Goal: Information Seeking & Learning: Learn about a topic

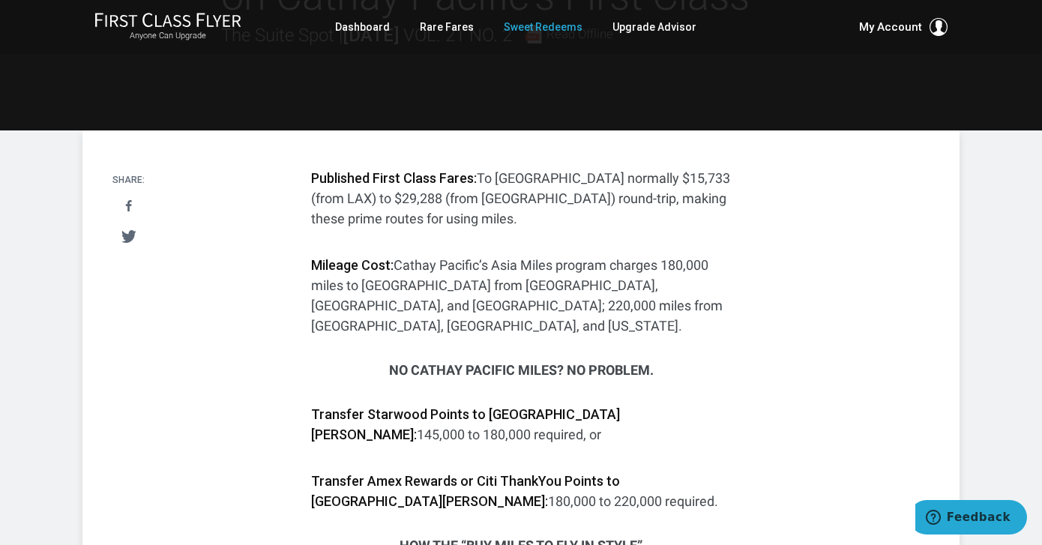
click at [546, 28] on link "Sweet Redeems" at bounding box center [543, 26] width 79 height 27
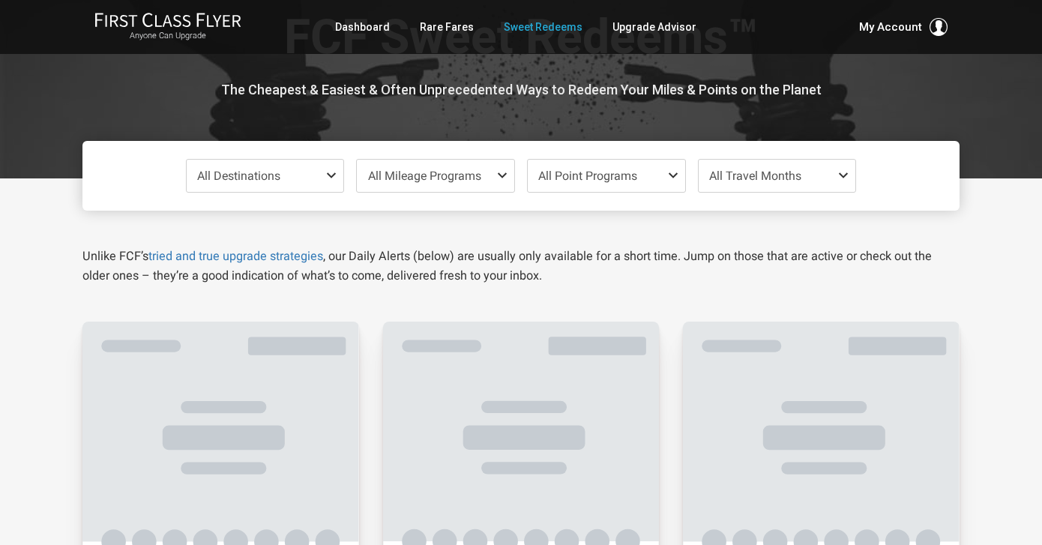
scroll to position [72, 0]
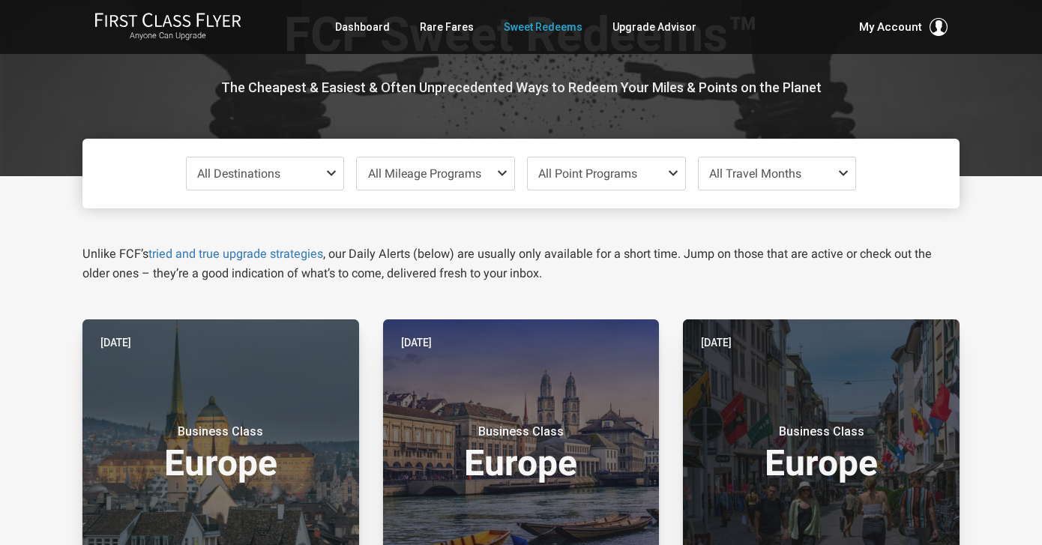
click at [797, 167] on span "All Travel Months" at bounding box center [755, 173] width 92 height 14
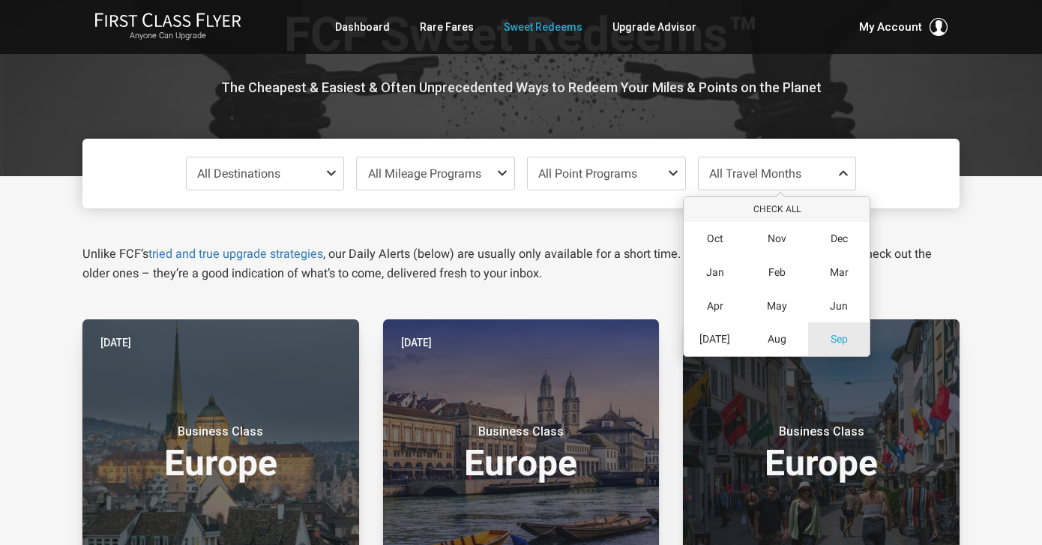
click at [839, 333] on span "Sep" at bounding box center [838, 339] width 17 height 13
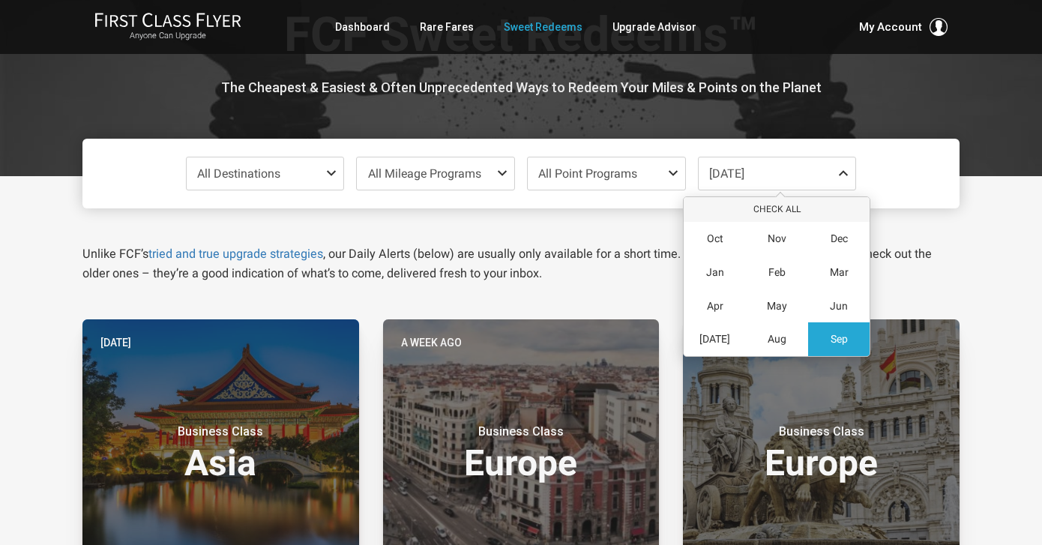
click at [314, 196] on div "All Destinations Uncheck All Africa only Asia only Caribbean only Europe only H…" at bounding box center [520, 174] width 877 height 70
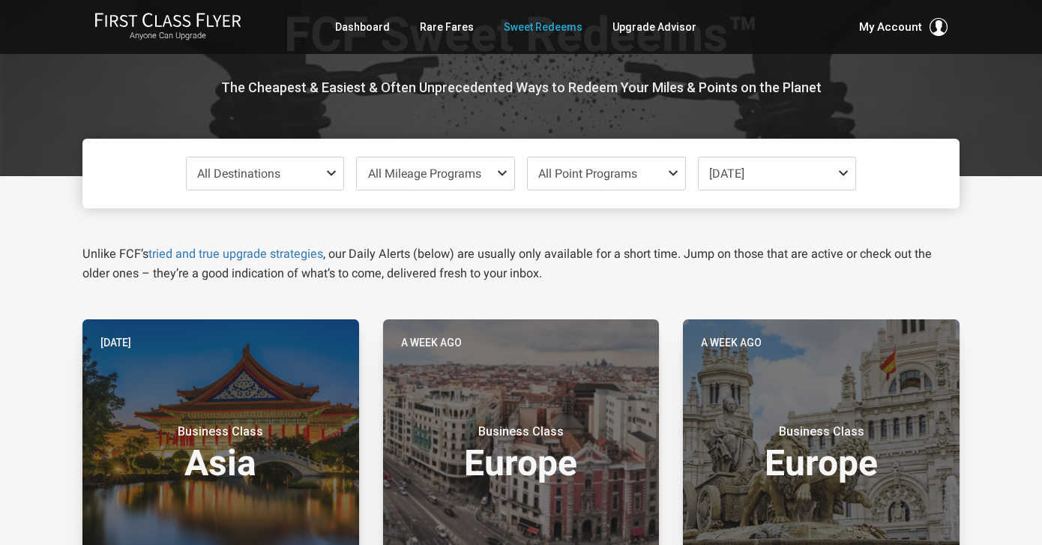
click at [312, 172] on span "All Destinations" at bounding box center [265, 173] width 157 height 32
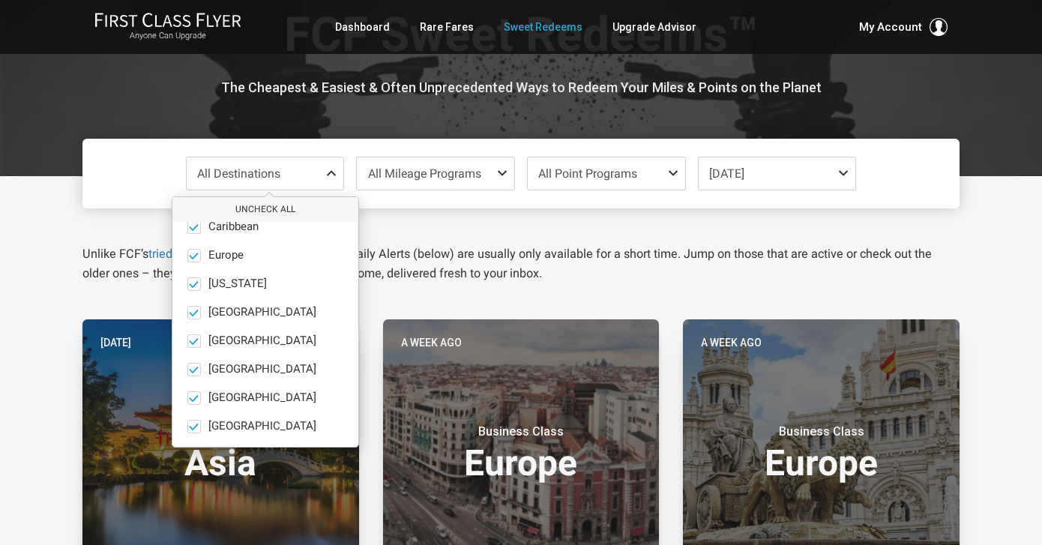
scroll to position [61, 0]
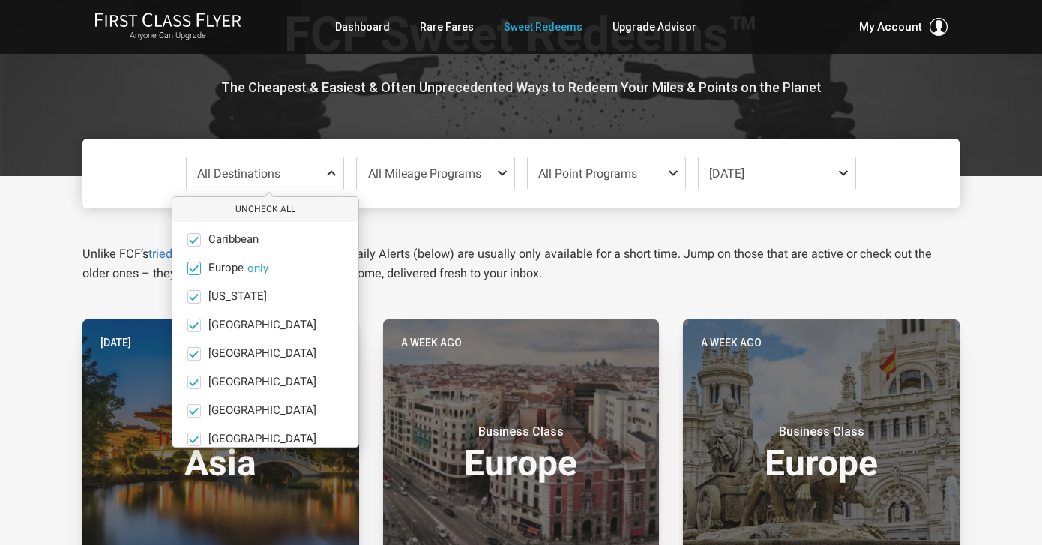
click at [256, 268] on button "only" at bounding box center [257, 268] width 21 height 13
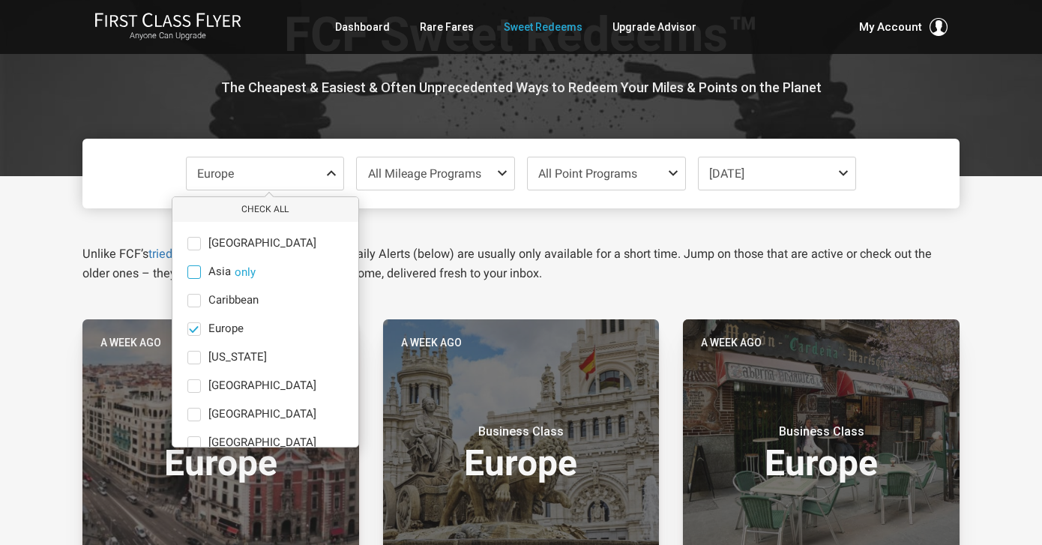
scroll to position [0, 0]
click at [194, 272] on span at bounding box center [193, 271] width 13 height 13
click at [0, 0] on input "Asia only" at bounding box center [0, 0] width 0 height 0
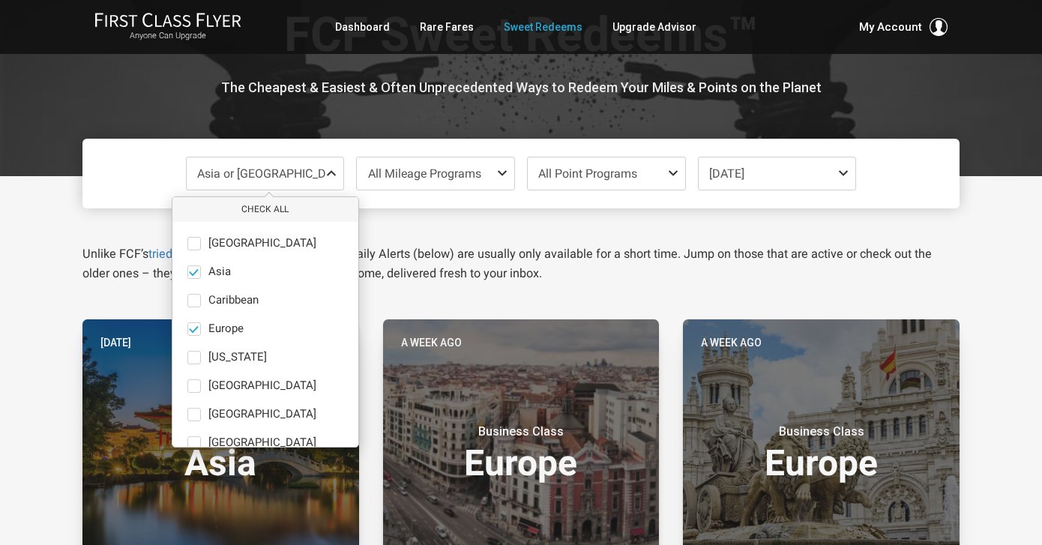
click at [450, 259] on p "Unlike FCF’s tried and true upgrade strategies , our Daily Alerts (below) are u…" at bounding box center [520, 263] width 877 height 39
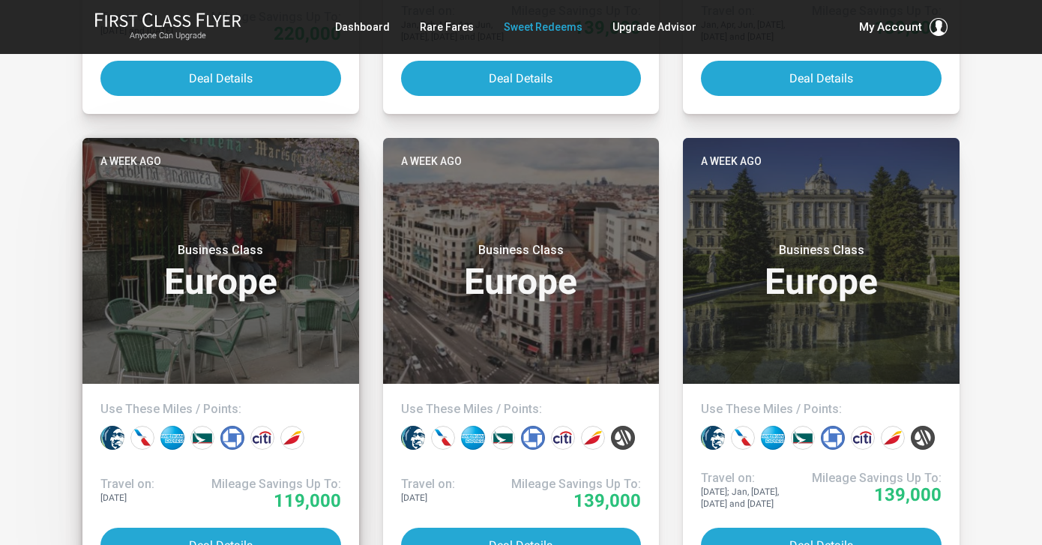
scroll to position [719, 0]
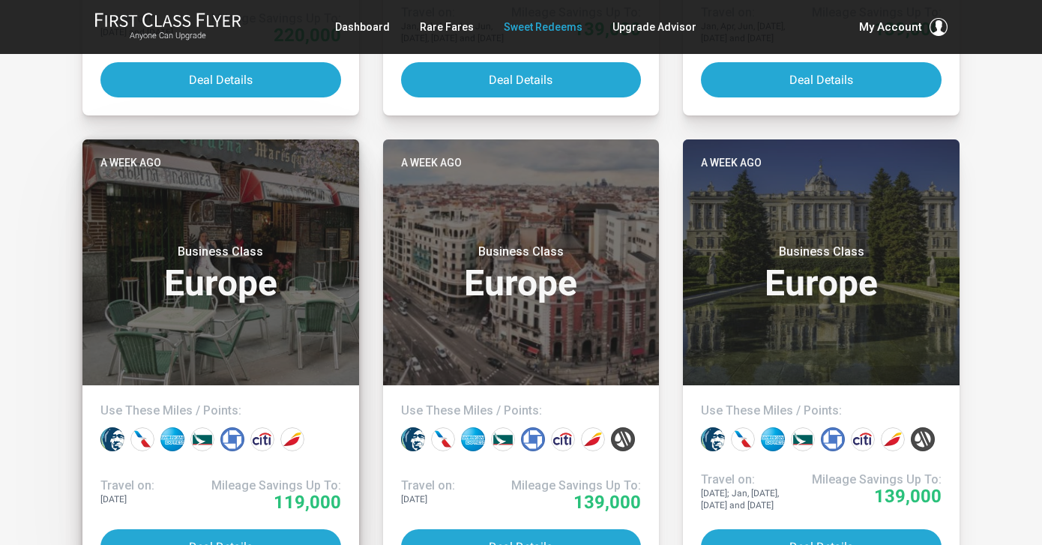
click at [195, 322] on header "A week ago Business Class Europe" at bounding box center [220, 262] width 277 height 246
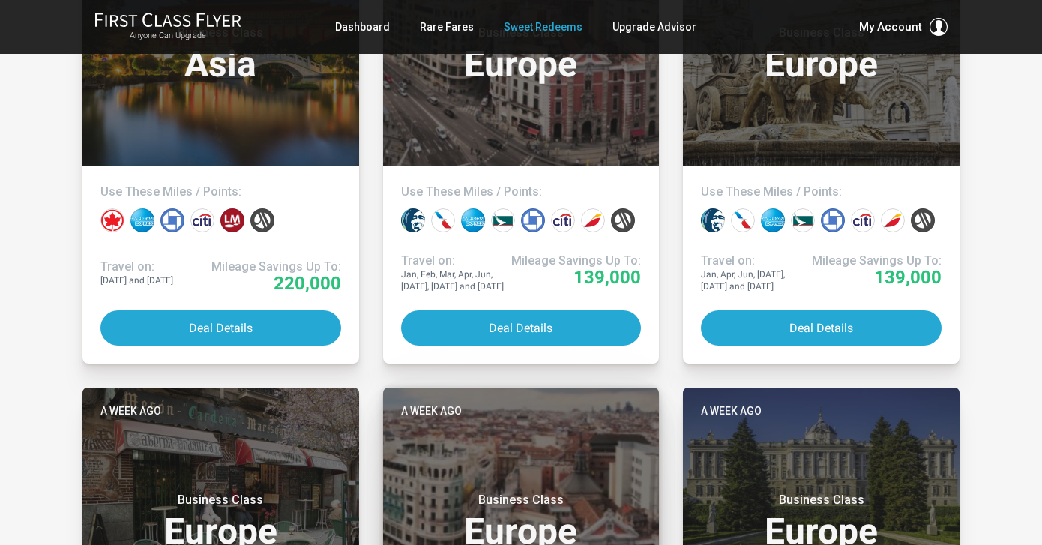
scroll to position [331, 0]
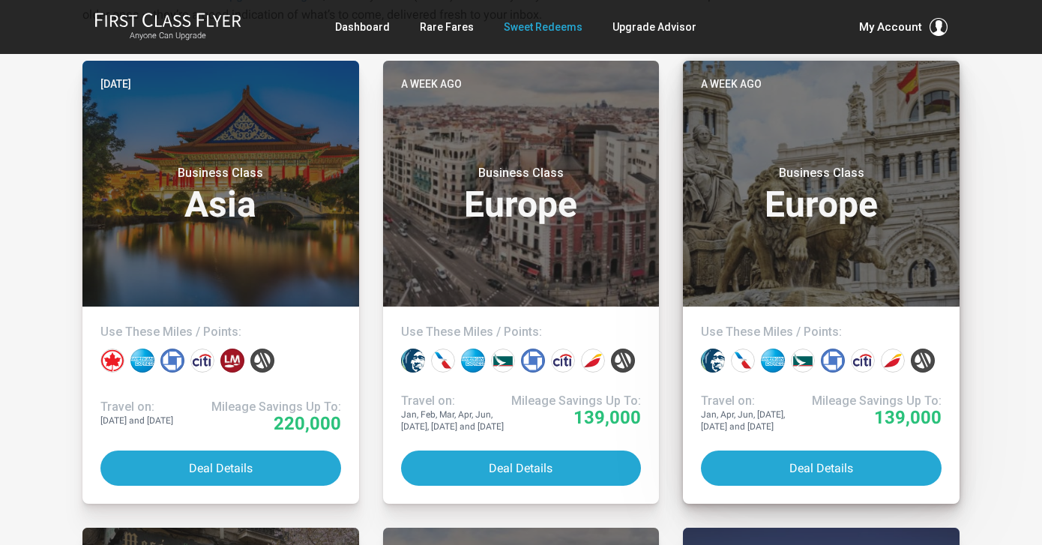
click at [825, 244] on header "A week ago Business Class Europe" at bounding box center [821, 184] width 277 height 246
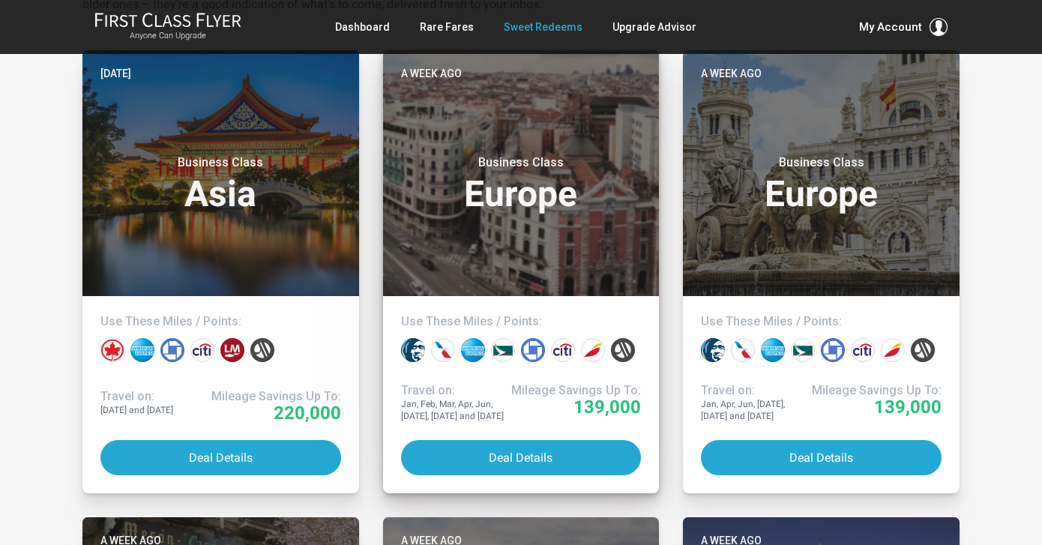
scroll to position [343, 0]
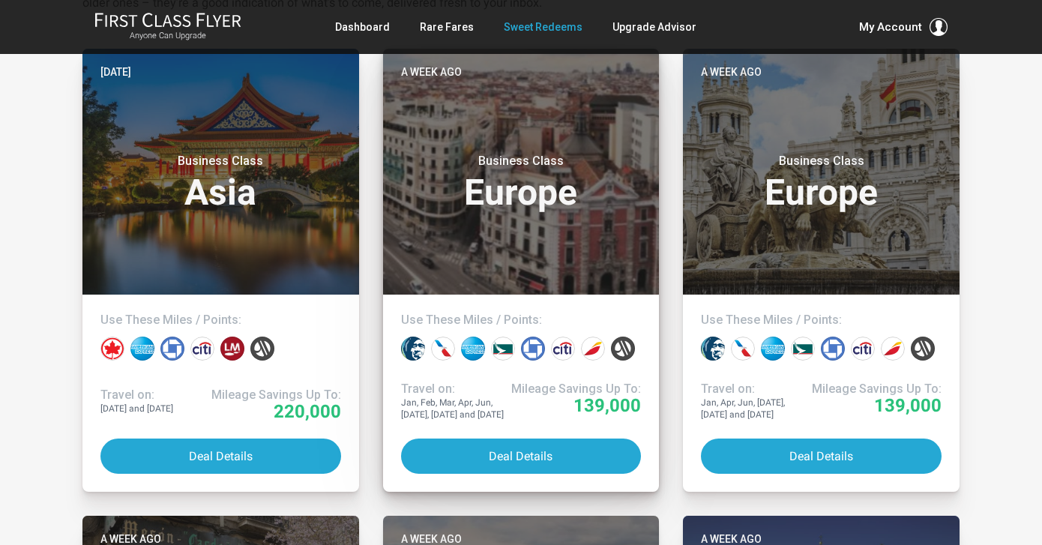
click at [529, 217] on header "A week ago Business Class Europe" at bounding box center [521, 172] width 277 height 246
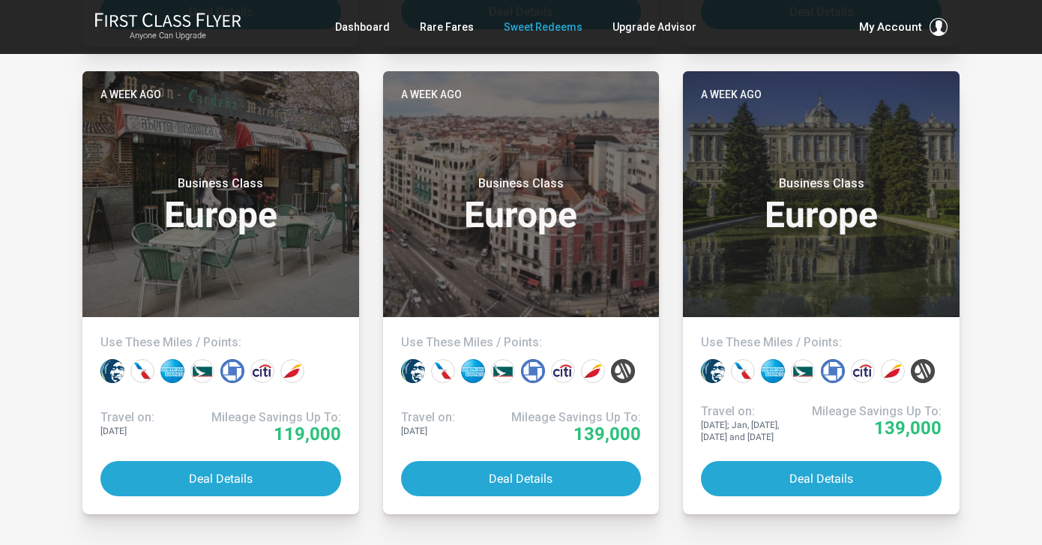
scroll to position [788, 0]
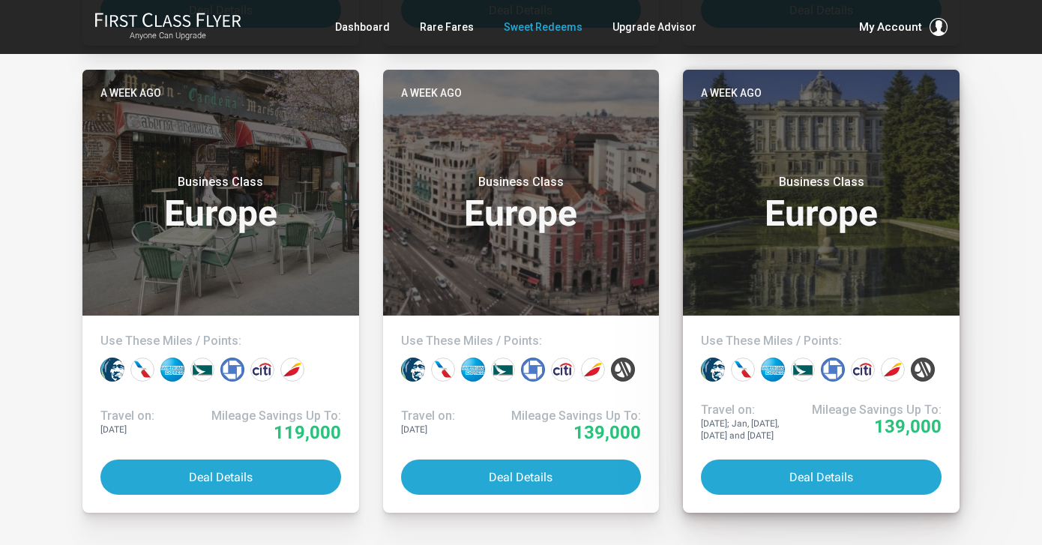
click at [848, 268] on header "A week ago Business Class Europe" at bounding box center [821, 193] width 277 height 246
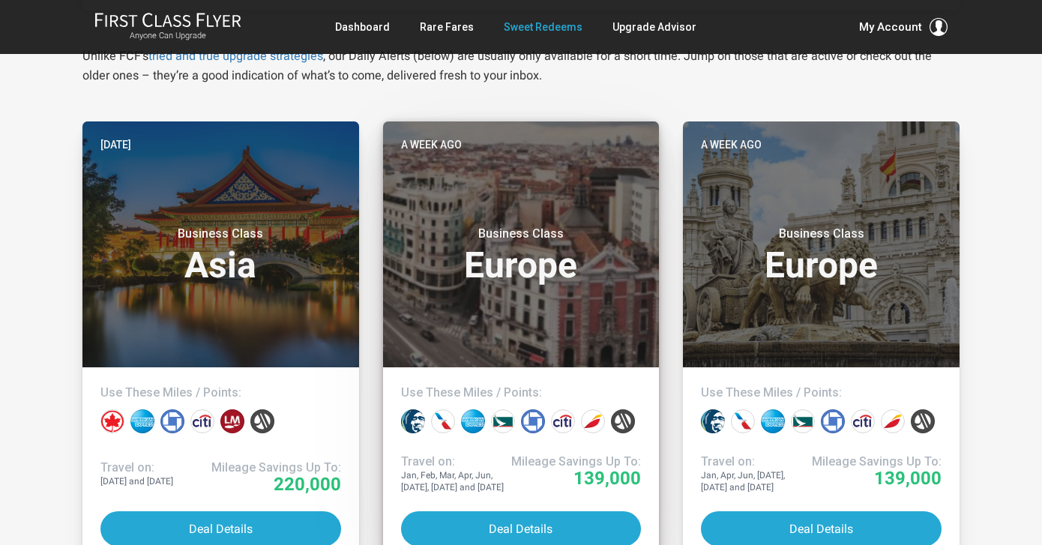
scroll to position [277, 0]
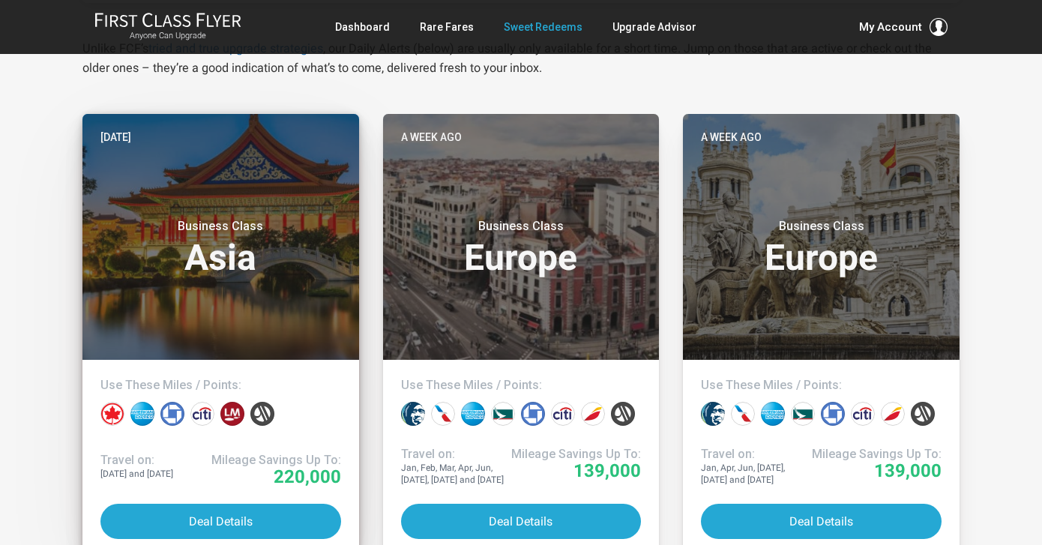
click at [217, 260] on h3 "Business Class Asia" at bounding box center [220, 247] width 241 height 57
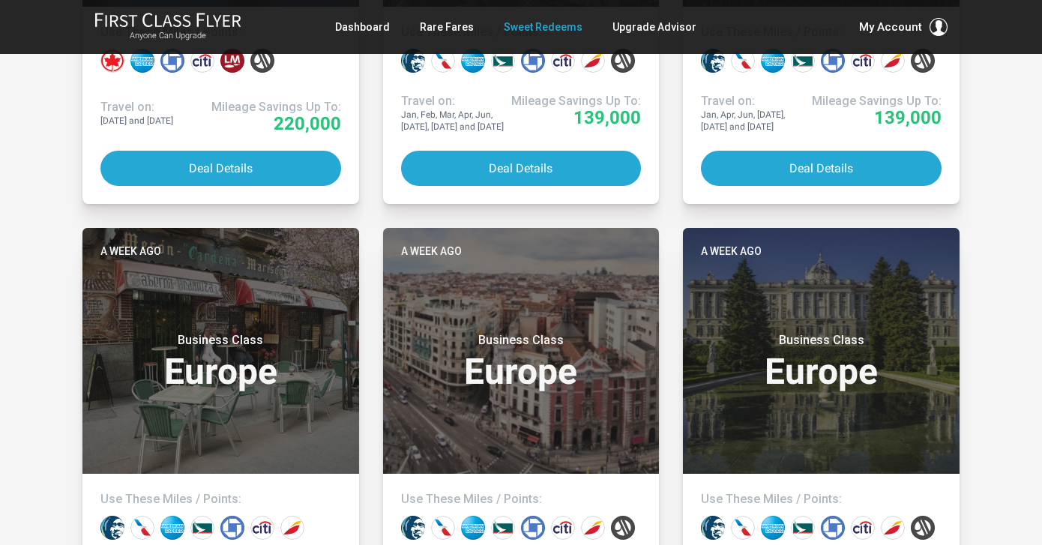
scroll to position [578, 0]
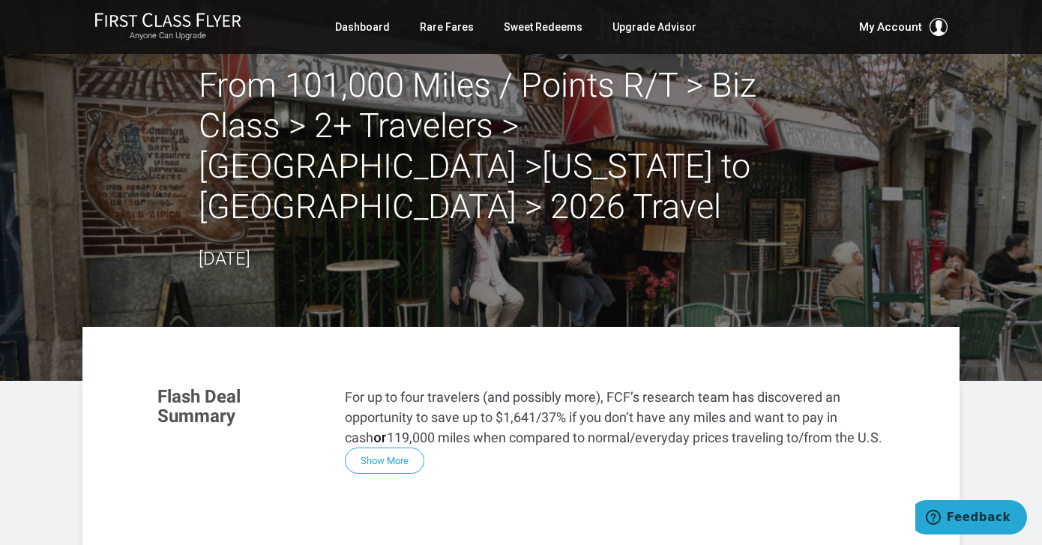
scroll to position [22, 0]
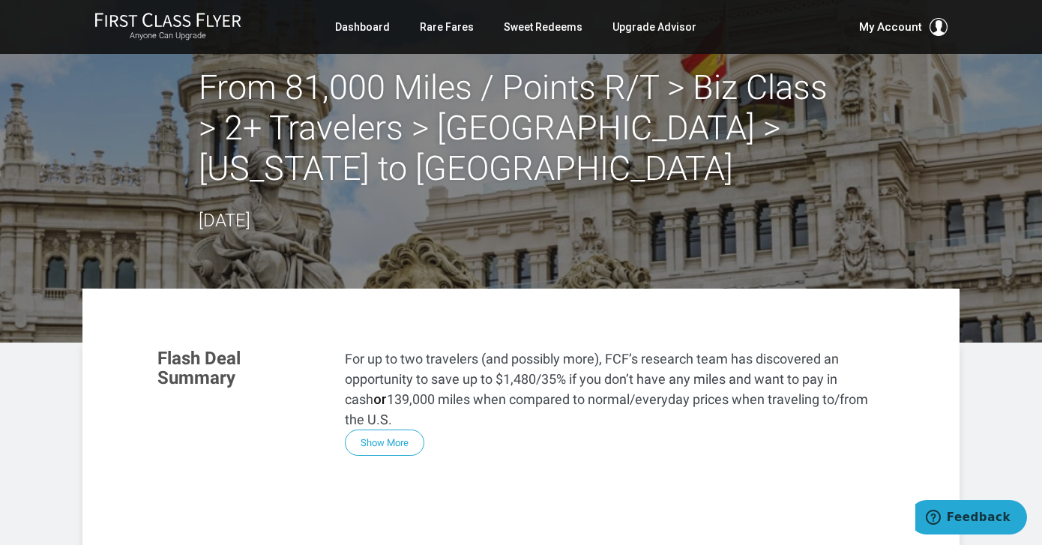
scroll to position [15, 0]
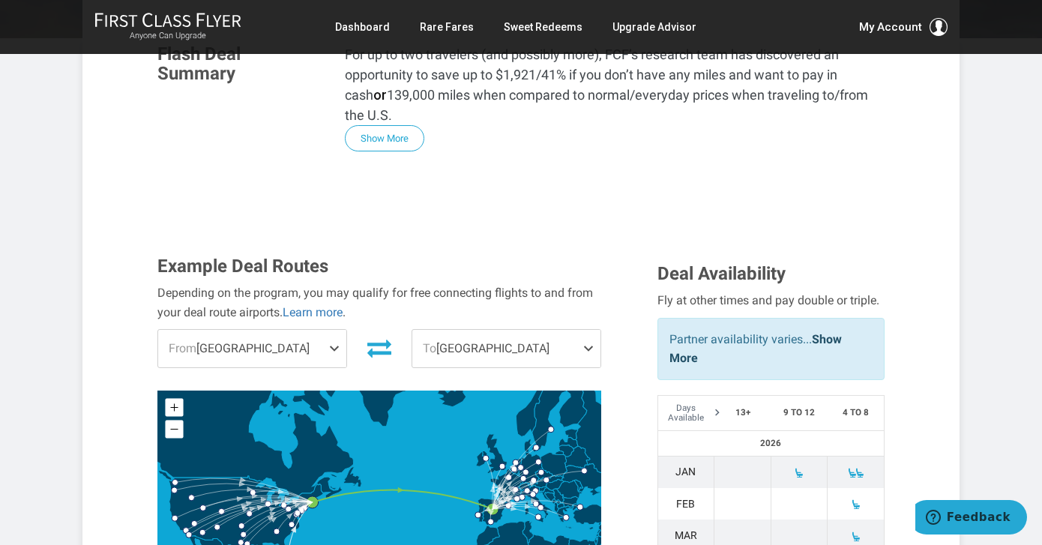
scroll to position [355, 0]
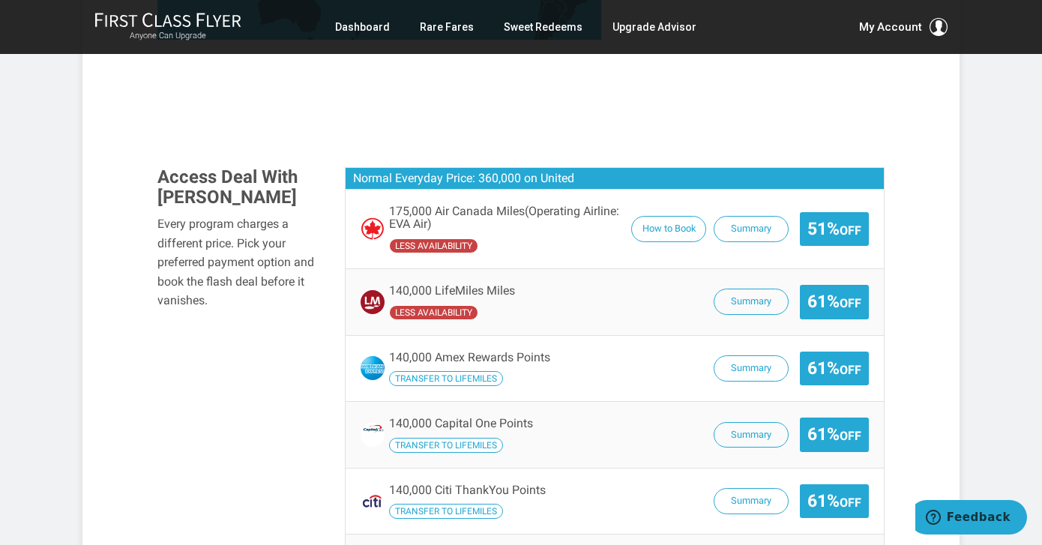
scroll to position [875, 0]
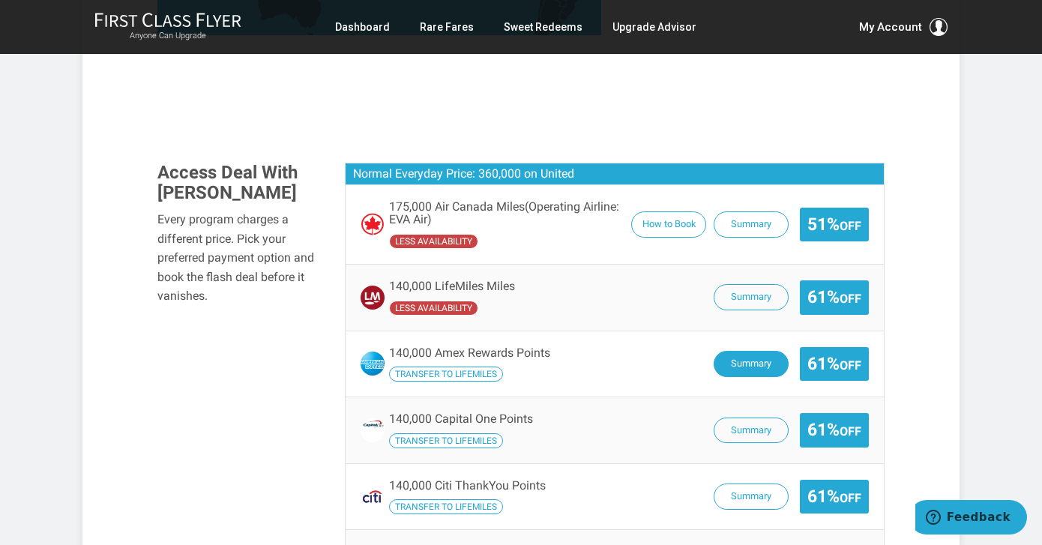
click at [744, 364] on button "Summary" at bounding box center [750, 364] width 75 height 26
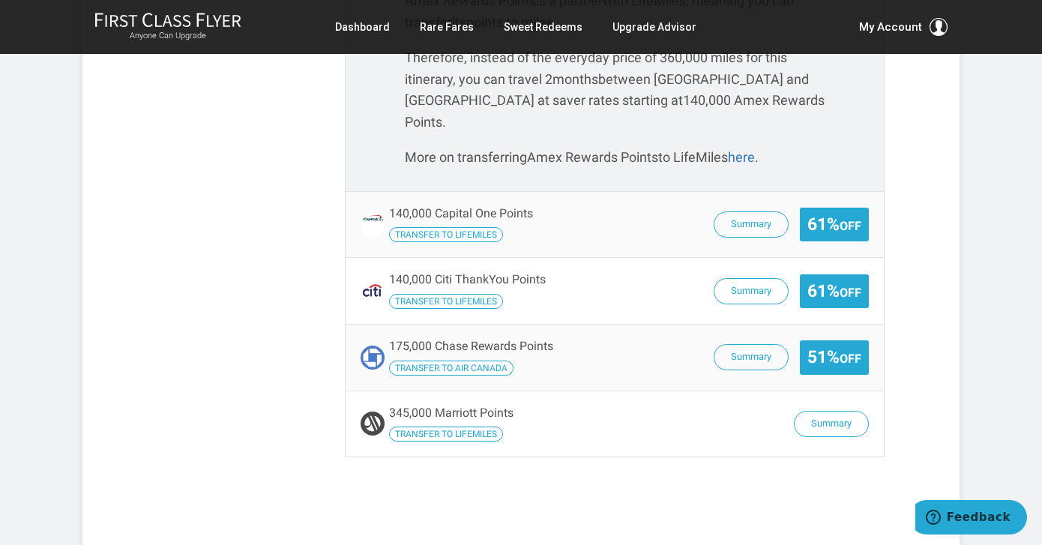
scroll to position [1311, 0]
click at [740, 343] on button "Summary" at bounding box center [750, 356] width 75 height 26
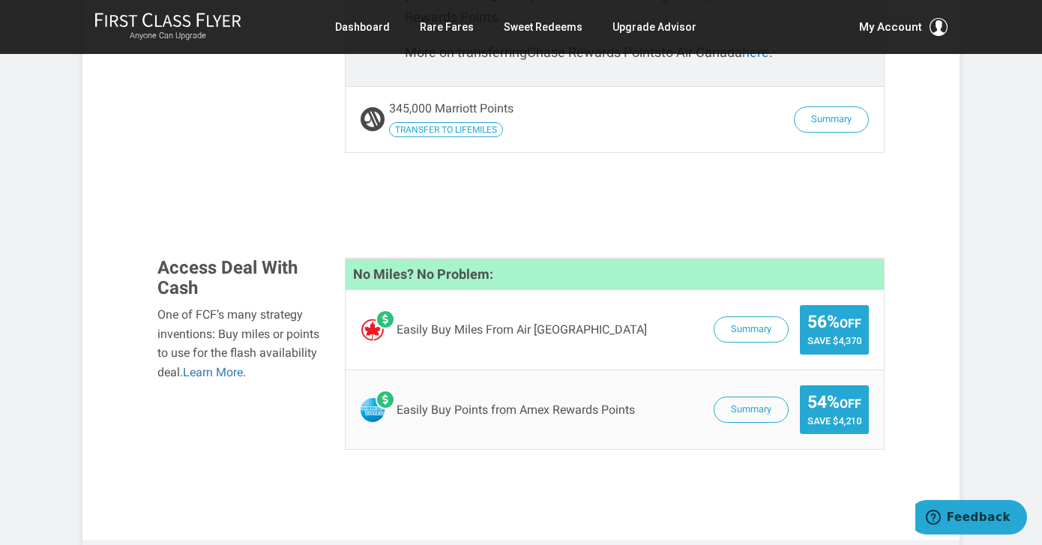
scroll to position [1626, 0]
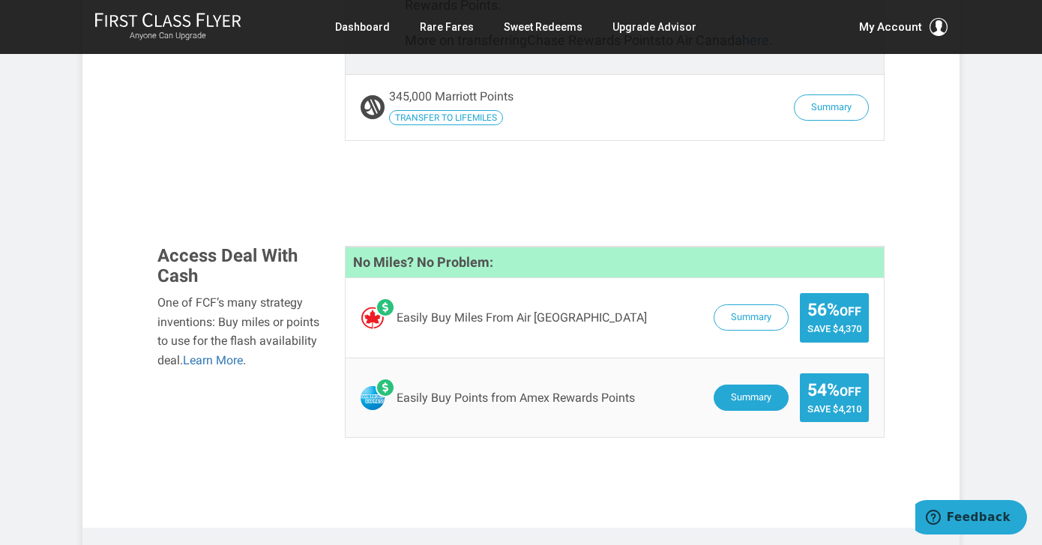
click at [740, 384] on button "Summary" at bounding box center [750, 397] width 75 height 26
